Goal: Information Seeking & Learning: Learn about a topic

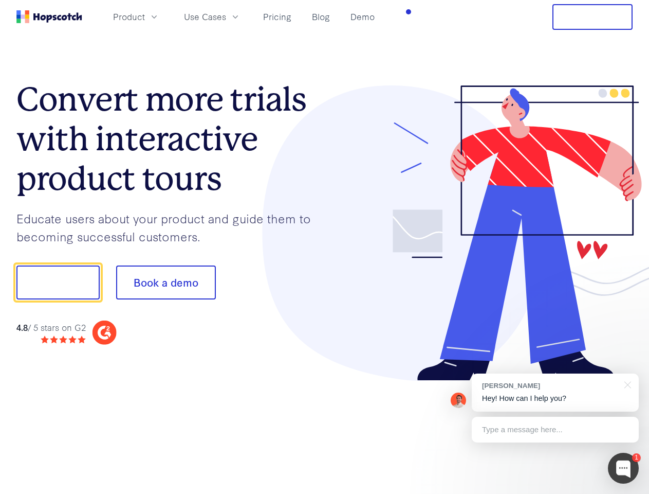
click at [325, 247] on div at bounding box center [479, 233] width 309 height 296
click at [145, 16] on span "Product" at bounding box center [129, 16] width 32 height 13
click at [226, 16] on span "Use Cases" at bounding box center [205, 16] width 42 height 13
click at [593, 17] on button "Free Trial" at bounding box center [593, 17] width 80 height 26
click at [58, 282] on button "Show me!" at bounding box center [57, 282] width 83 height 34
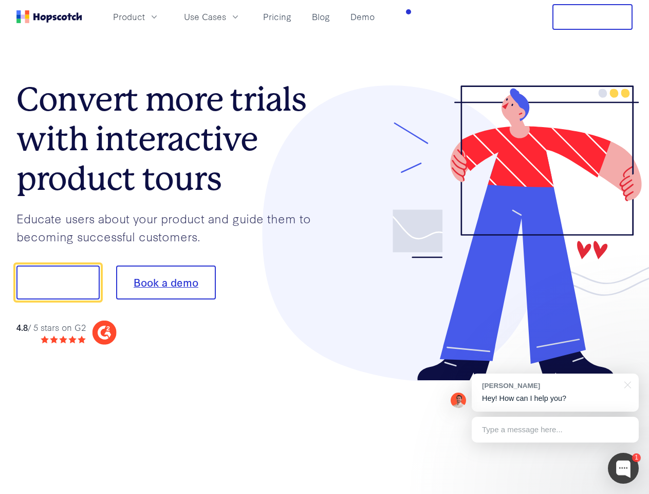
click at [166, 282] on button "Book a demo" at bounding box center [166, 282] width 100 height 34
click at [624, 468] on div at bounding box center [623, 468] width 31 height 31
click at [555, 392] on div "[PERSON_NAME] Hey! How can I help you?" at bounding box center [555, 392] width 167 height 38
click at [626, 384] on div at bounding box center [542, 349] width 193 height 205
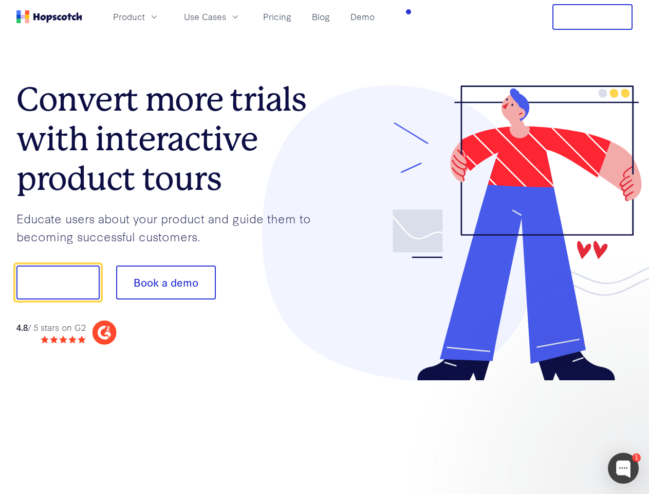
click at [555, 429] on div at bounding box center [542, 349] width 193 height 205
